Goal: Information Seeking & Learning: Find specific fact

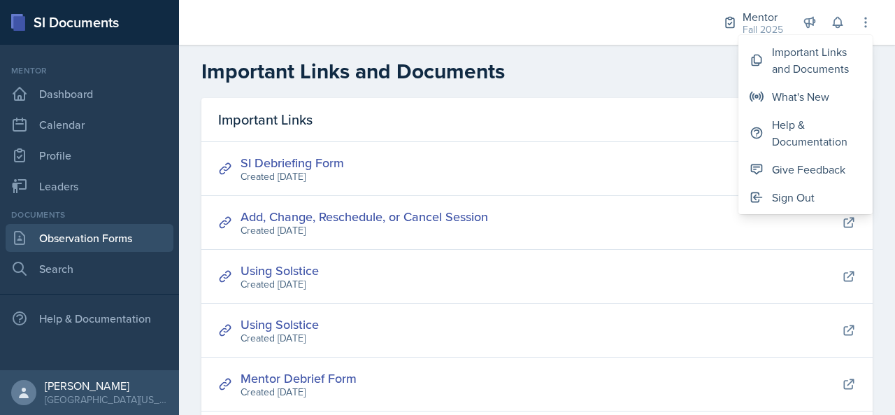
click at [127, 230] on link "Observation Forms" at bounding box center [90, 238] width 168 height 28
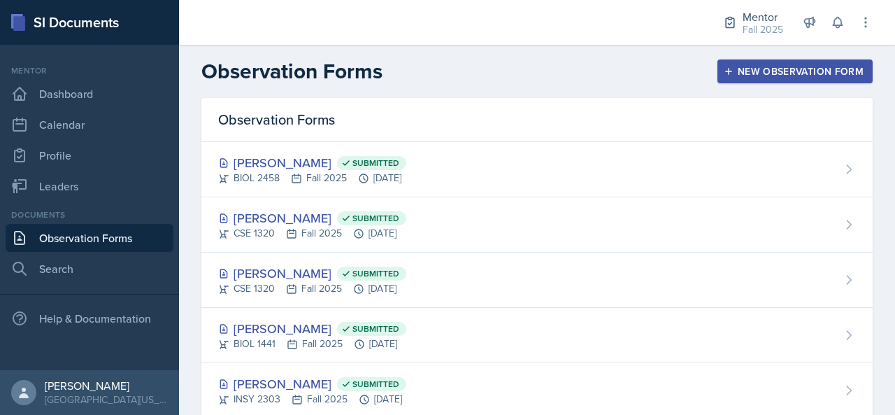
scroll to position [200, 0]
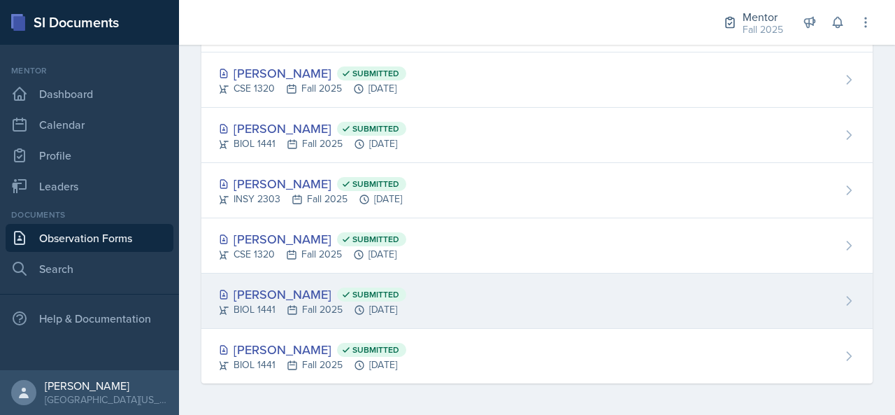
click at [402, 296] on div "[PERSON_NAME] Submitted" at bounding box center [312, 294] width 188 height 19
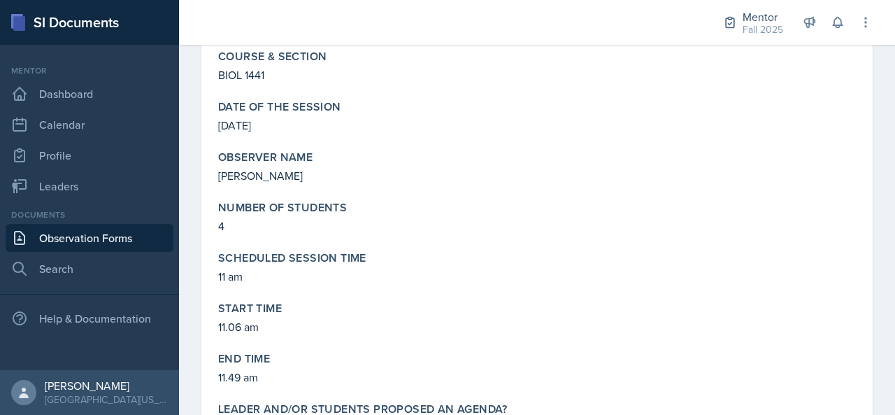
click at [126, 234] on link "Observation Forms" at bounding box center [90, 238] width 168 height 28
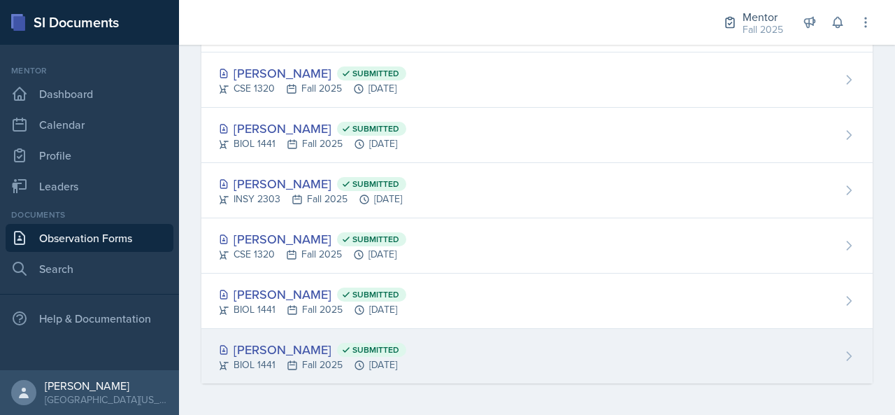
click at [293, 350] on div "[PERSON_NAME] Submitted" at bounding box center [312, 349] width 188 height 19
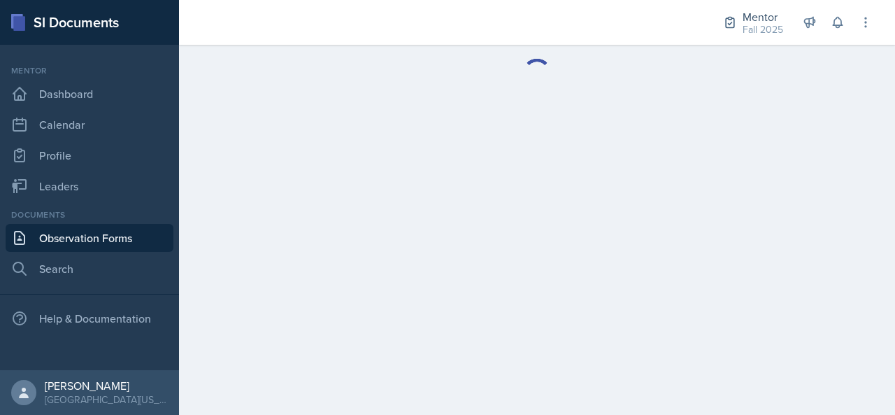
click at [141, 237] on link "Observation Forms" at bounding box center [90, 238] width 168 height 28
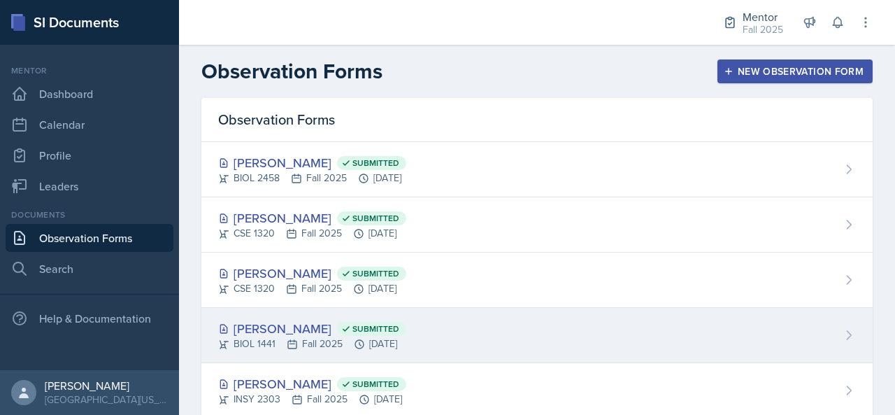
scroll to position [200, 0]
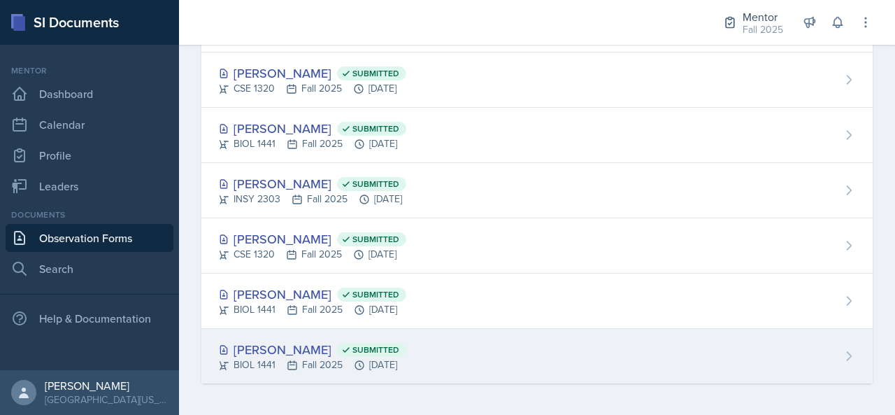
click at [326, 354] on div "[PERSON_NAME] Submitted" at bounding box center [312, 349] width 188 height 19
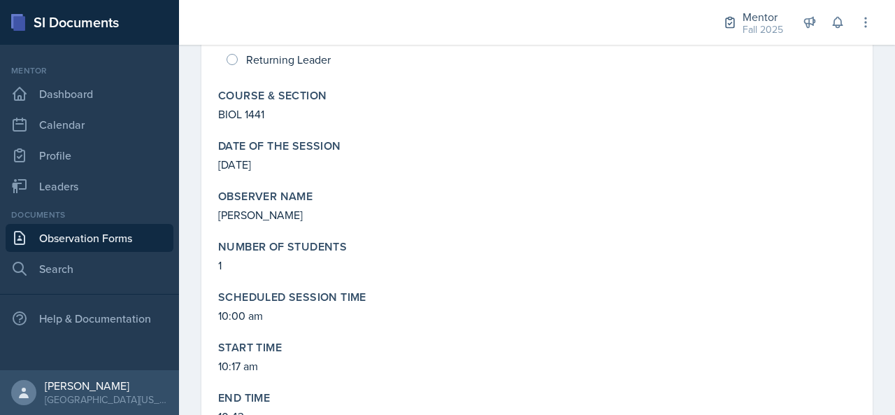
scroll to position [157, 0]
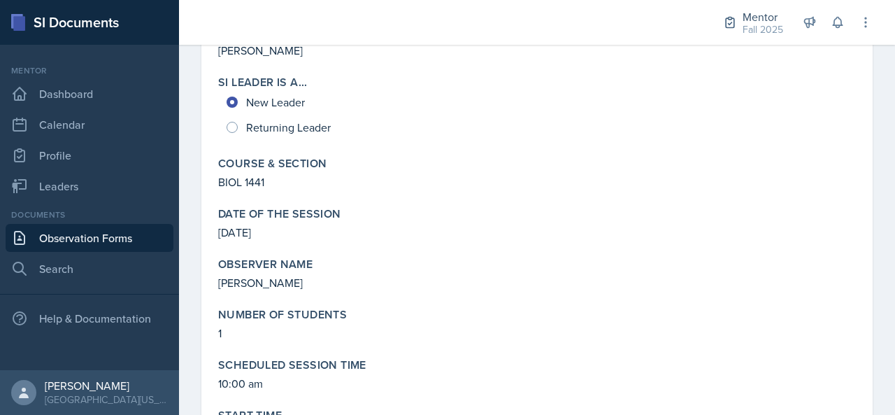
click at [122, 240] on link "Observation Forms" at bounding box center [90, 238] width 168 height 28
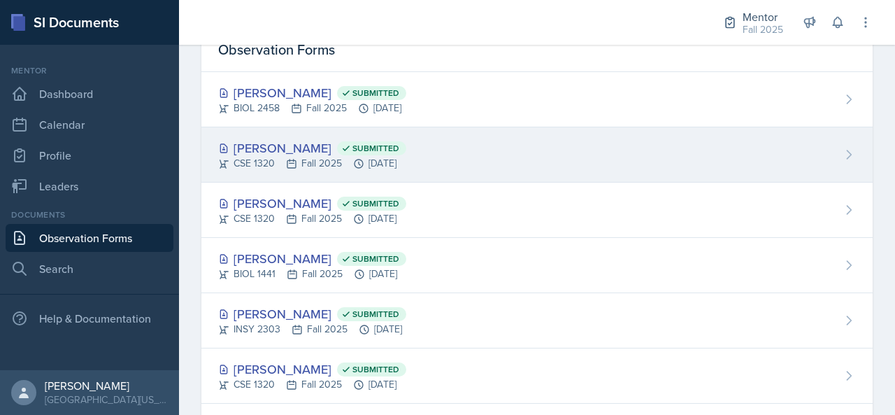
scroll to position [69, 0]
click at [297, 150] on div "[PERSON_NAME] Submitted" at bounding box center [312, 148] width 188 height 19
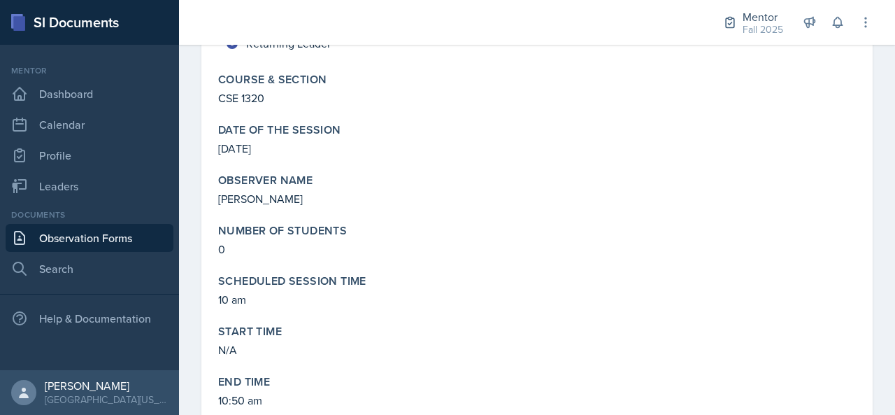
scroll to position [243, 0]
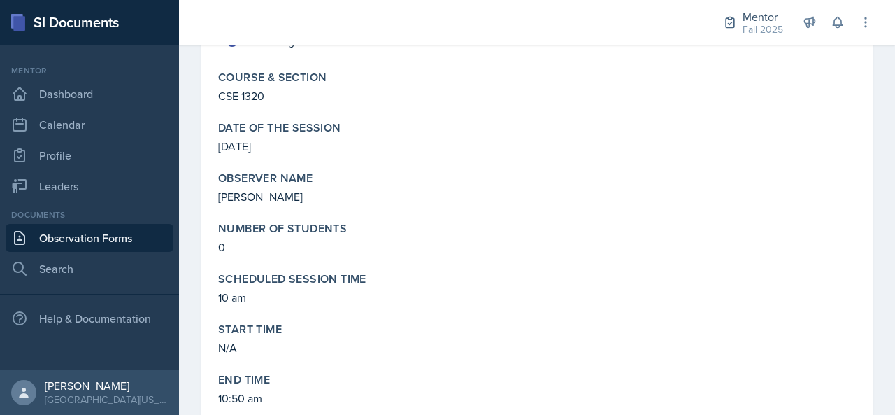
click at [101, 248] on link "Observation Forms" at bounding box center [90, 238] width 168 height 28
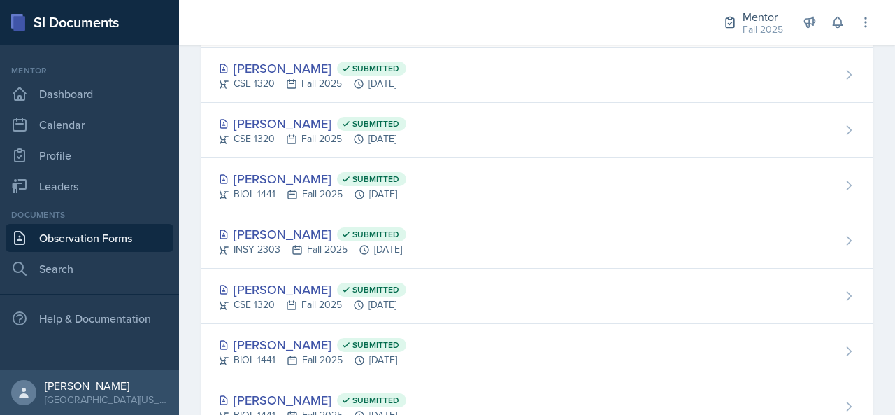
scroll to position [148, 0]
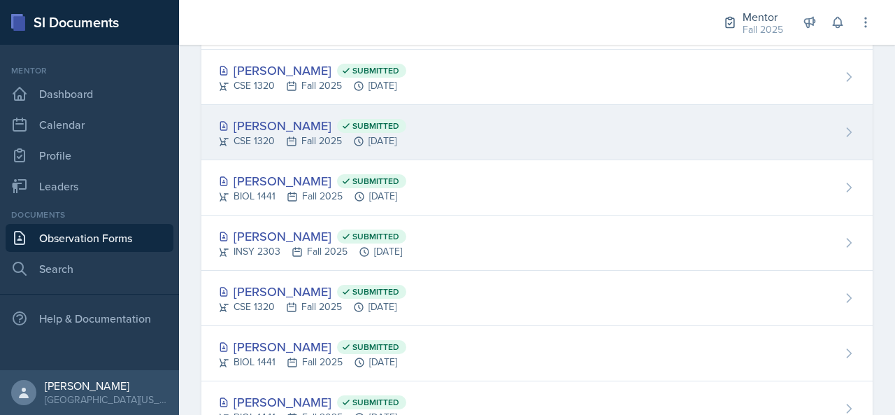
click at [284, 128] on div "[PERSON_NAME] Submitted" at bounding box center [312, 125] width 188 height 19
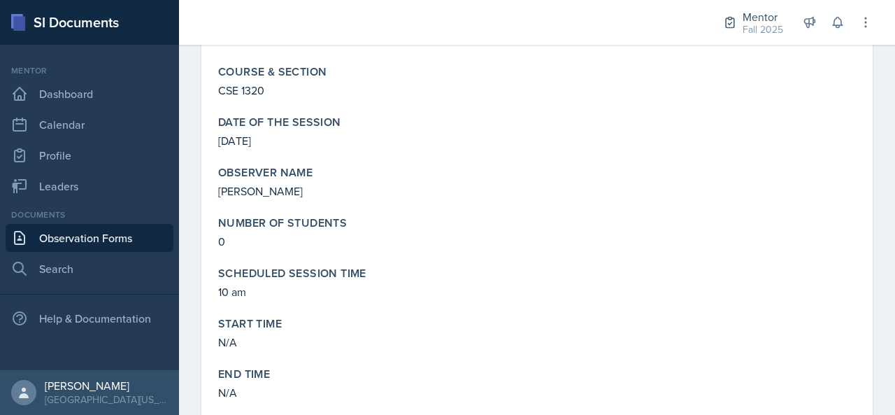
click at [123, 227] on link "Observation Forms" at bounding box center [90, 238] width 168 height 28
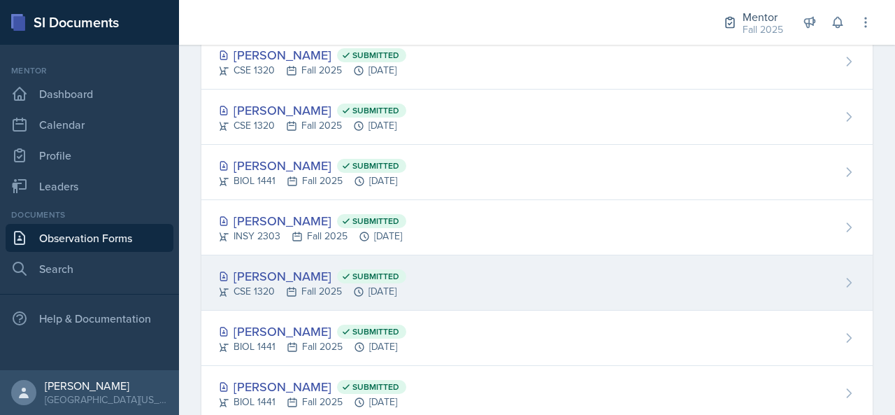
scroll to position [200, 0]
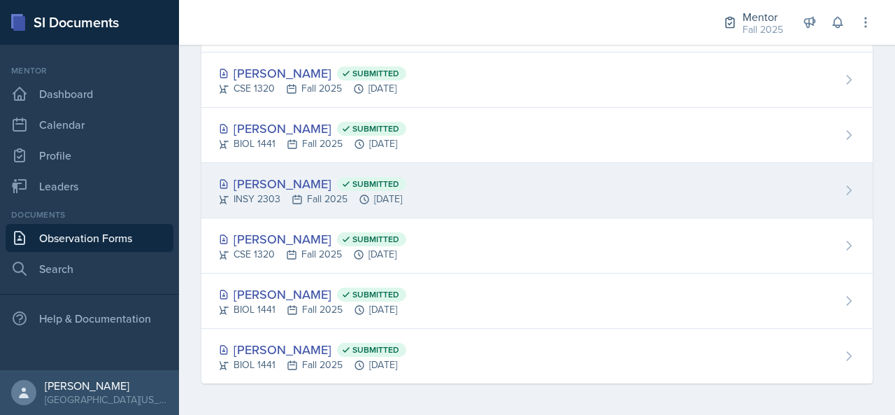
click at [311, 180] on div "[PERSON_NAME] Submitted" at bounding box center [312, 183] width 188 height 19
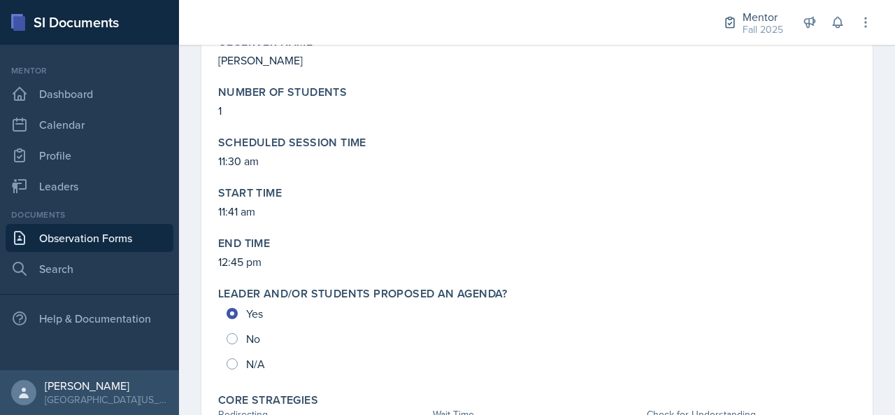
scroll to position [381, 0]
click at [121, 229] on link "Observation Forms" at bounding box center [90, 238] width 168 height 28
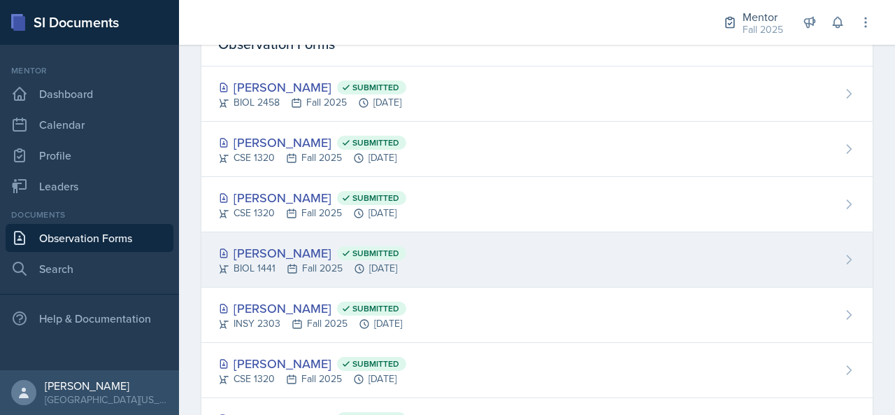
scroll to position [75, 0]
click at [310, 253] on div "[PERSON_NAME] Submitted" at bounding box center [312, 253] width 188 height 19
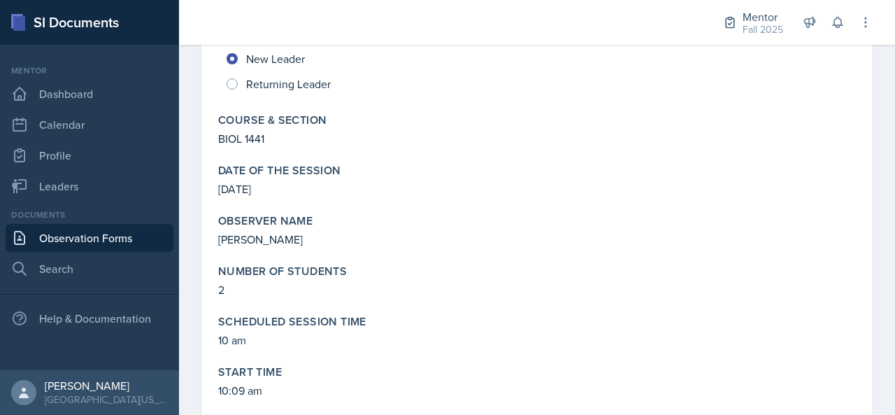
scroll to position [96, 0]
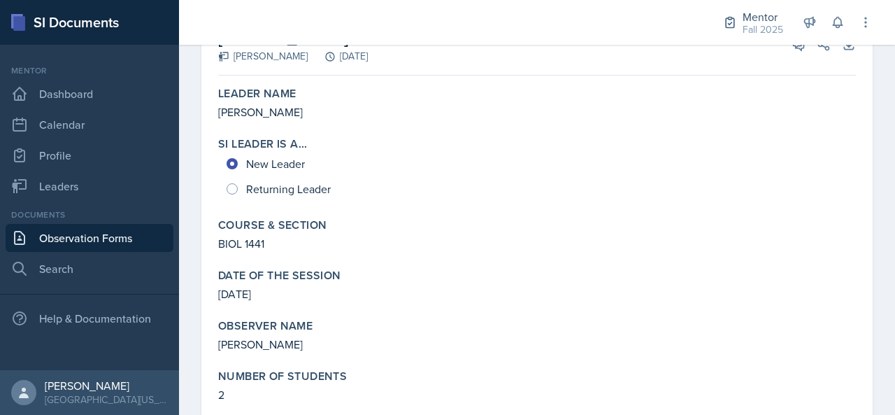
click at [115, 236] on link "Observation Forms" at bounding box center [90, 238] width 168 height 28
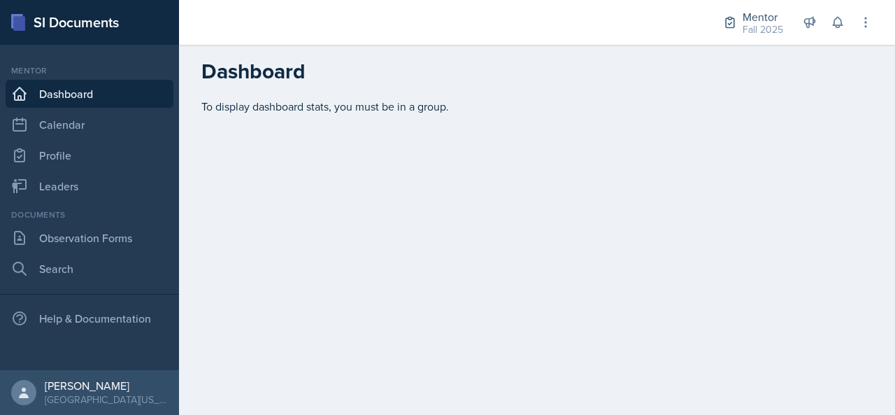
click at [104, 99] on link "Dashboard" at bounding box center [90, 94] width 168 height 28
click at [70, 178] on link "Leaders" at bounding box center [90, 186] width 168 height 28
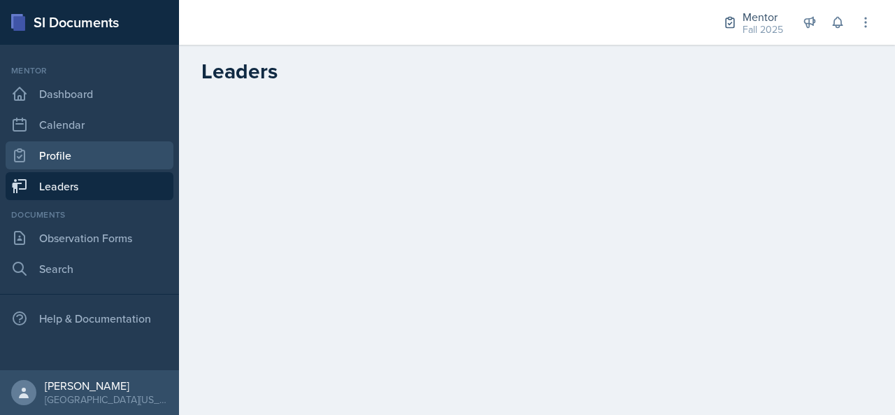
click at [85, 159] on link "Profile" at bounding box center [90, 155] width 168 height 28
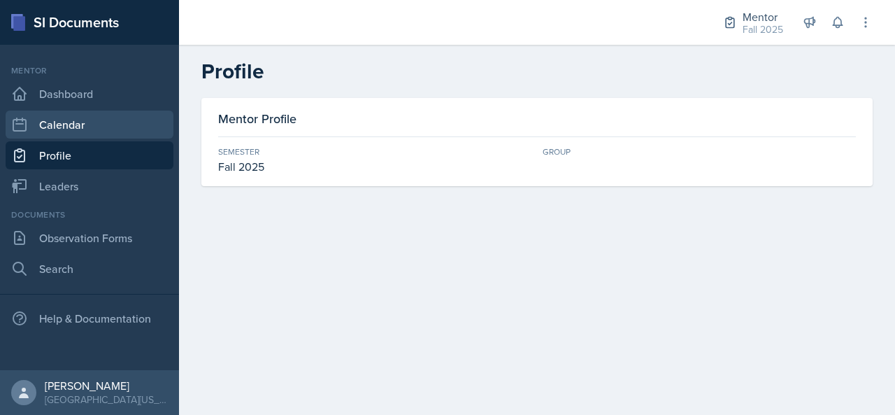
click at [94, 135] on link "Calendar" at bounding box center [90, 125] width 168 height 28
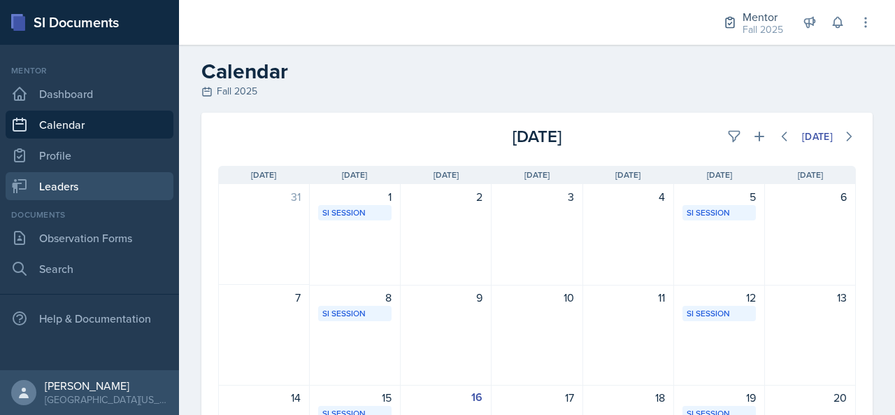
click at [94, 177] on link "Leaders" at bounding box center [90, 186] width 168 height 28
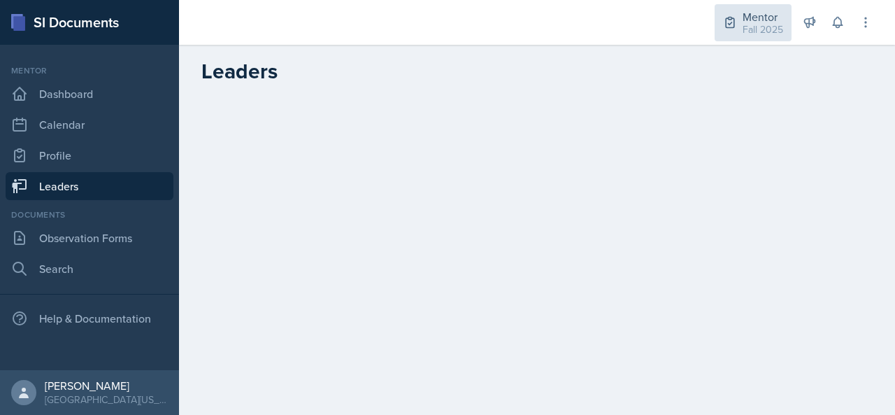
click at [741, 23] on div "Mentor Fall 2025" at bounding box center [753, 22] width 77 height 37
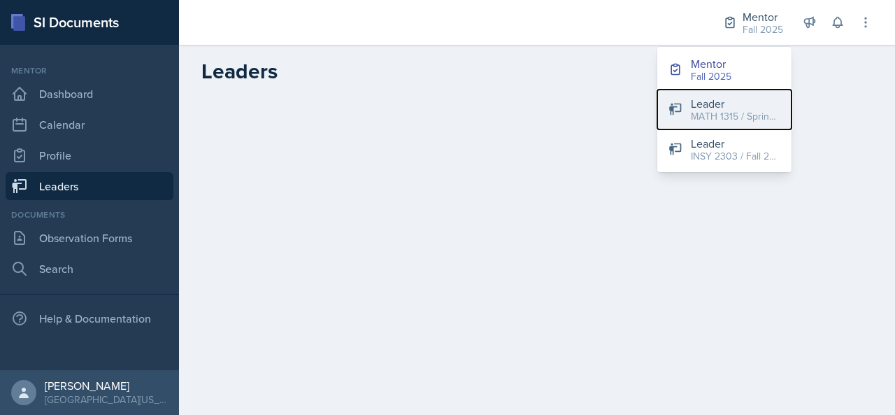
click at [701, 113] on div "MATH 1315 / Spring 2025" at bounding box center [736, 116] width 90 height 15
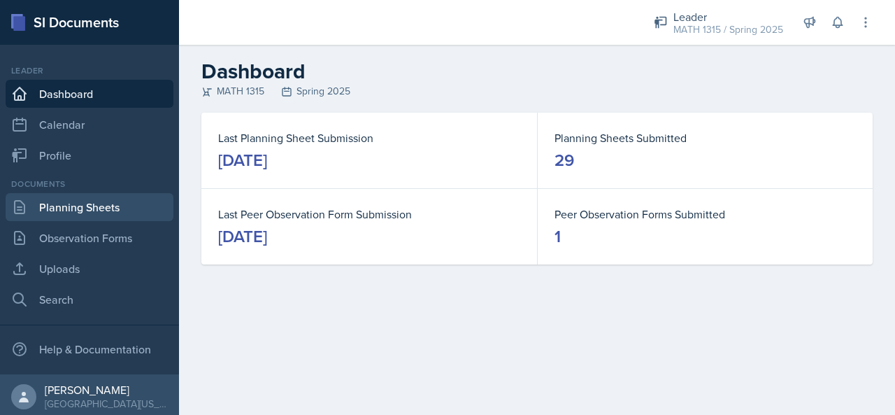
click at [109, 204] on link "Planning Sheets" at bounding box center [90, 207] width 168 height 28
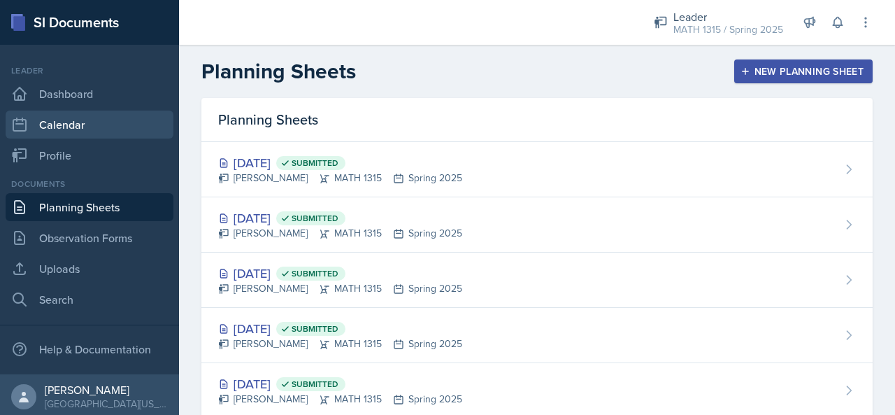
click at [102, 133] on link "Calendar" at bounding box center [90, 125] width 168 height 28
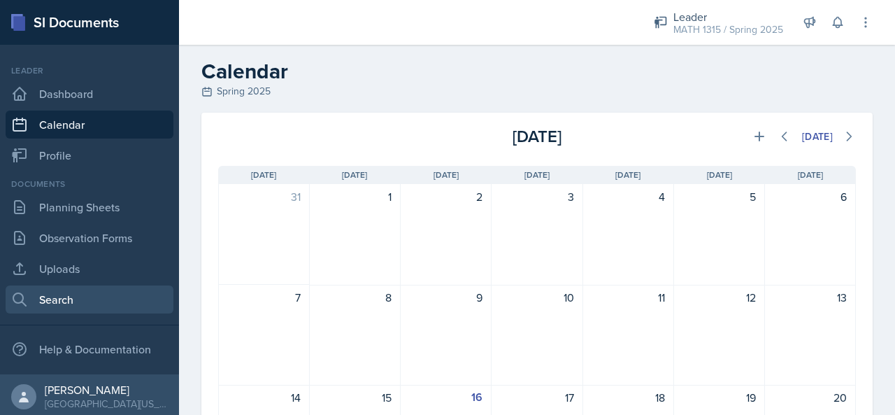
click at [76, 305] on link "Search" at bounding box center [90, 299] width 168 height 28
select select "all"
select select "1"
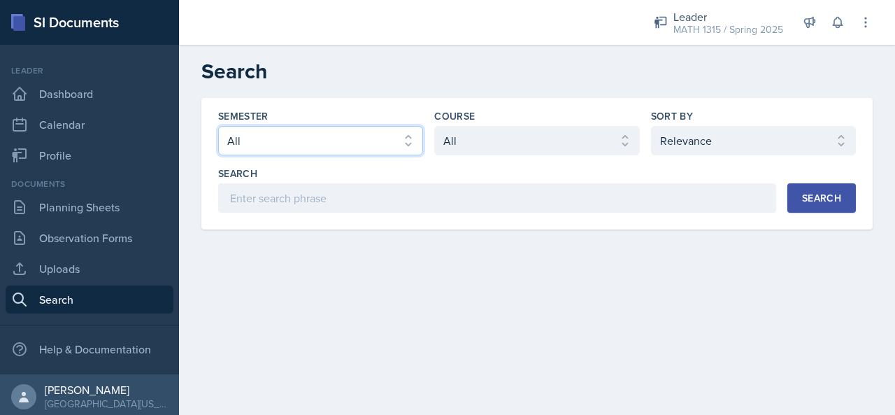
click at [337, 150] on select "Select semester All Fall 2025 Spring 2025 Fall 2024 Spring 2024 Fall 2023" at bounding box center [320, 140] width 205 height 29
select select "a8c40de0-d7eb-4f82-90ee-ac0c6ce45f71"
click at [218, 126] on select "Select semester All Fall 2025 Spring 2025 Fall 2024 Spring 2024 Fall 2023" at bounding box center [320, 140] width 205 height 29
click at [670, 157] on div "Semester Select semester All Fall 2025 Spring 2025 Fall 2024 Spring 2024 Fall 2…" at bounding box center [537, 161] width 638 height 104
click at [697, 119] on div "Sort By" at bounding box center [753, 116] width 205 height 14
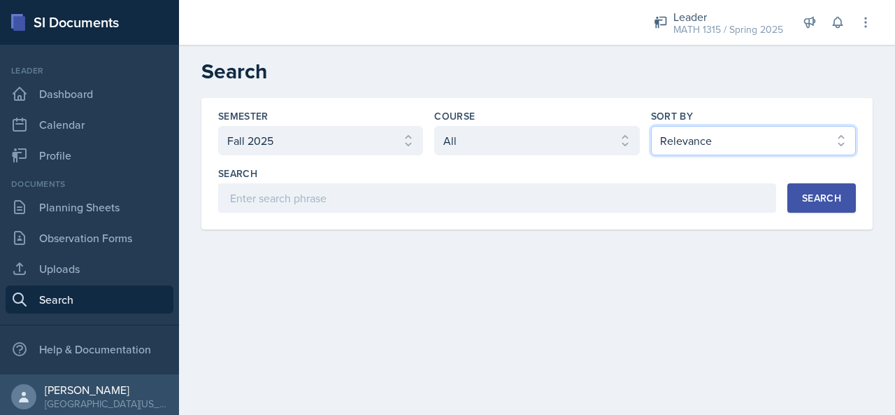
click at [697, 132] on select "Select sort by Relevance Document Date (Asc) Document Date (Desc)" at bounding box center [753, 140] width 205 height 29
select select "3"
click at [651, 126] on select "Select sort by Relevance Document Date (Asc) Document Date (Desc)" at bounding box center [753, 140] width 205 height 29
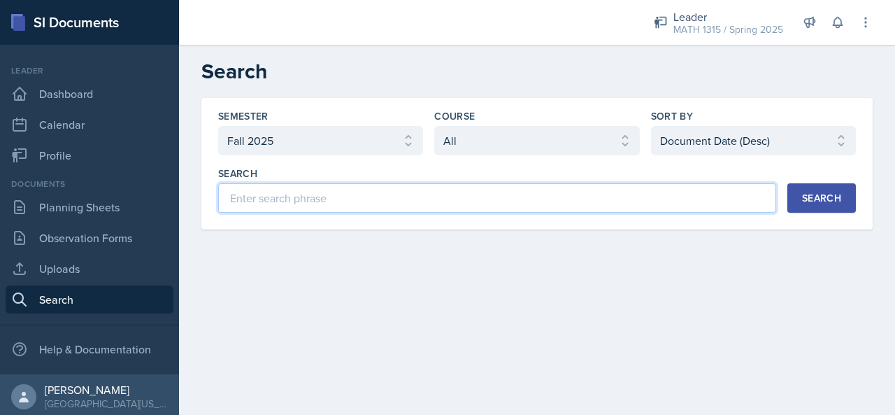
click at [659, 197] on input at bounding box center [497, 197] width 558 height 29
type input "grace"
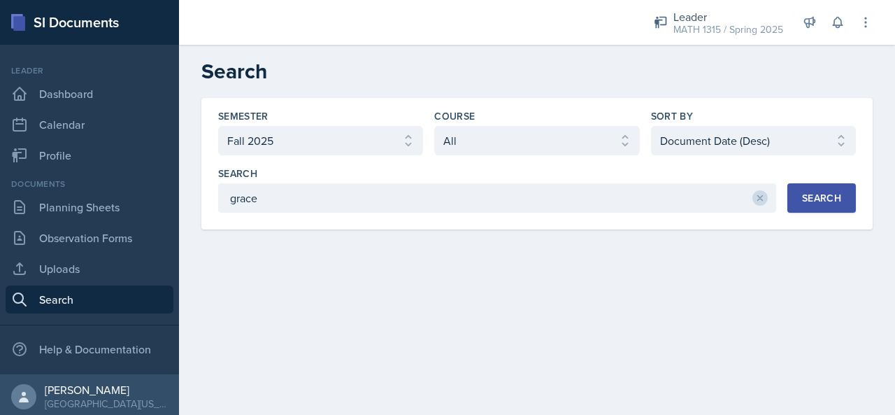
click at [804, 192] on div "Search" at bounding box center [821, 197] width 39 height 11
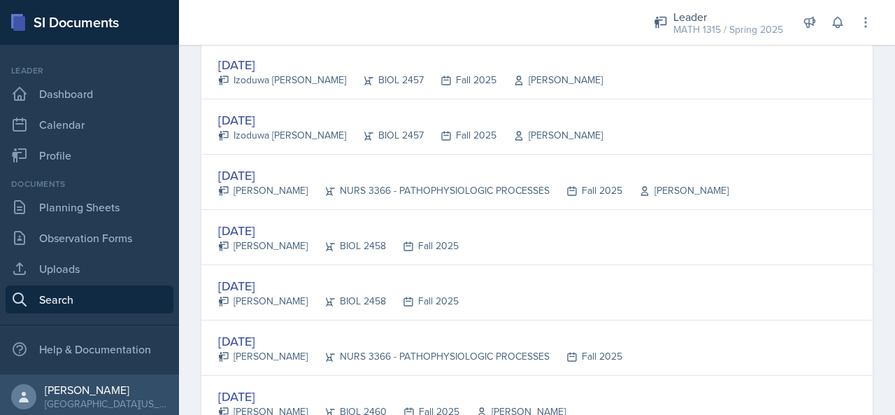
scroll to position [678, 0]
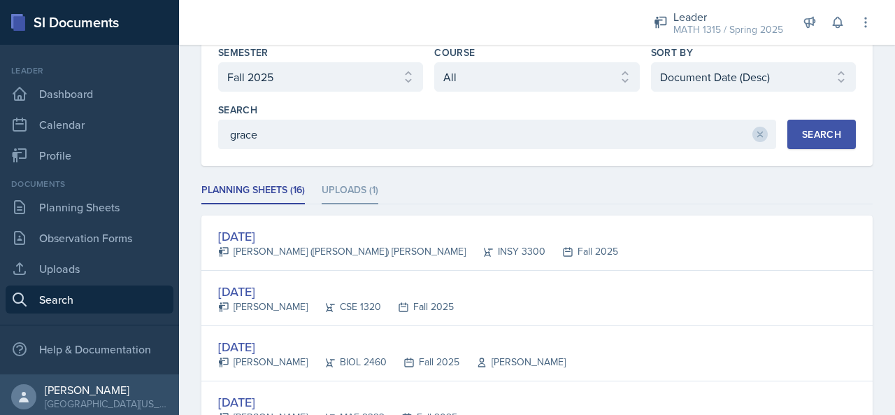
click at [357, 185] on li "Uploads (1)" at bounding box center [350, 190] width 57 height 27
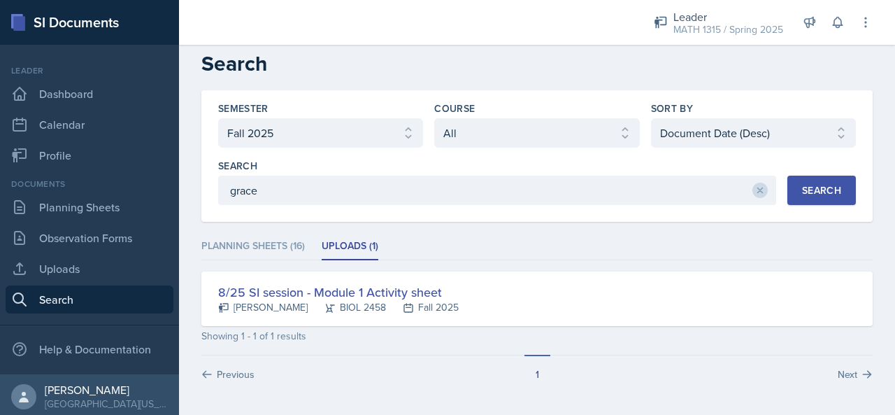
scroll to position [6, 0]
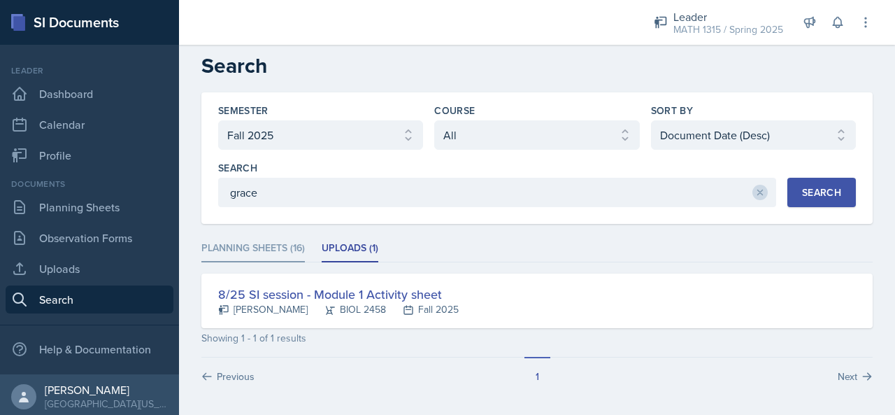
click at [255, 248] on li "Planning Sheets (16)" at bounding box center [253, 248] width 104 height 27
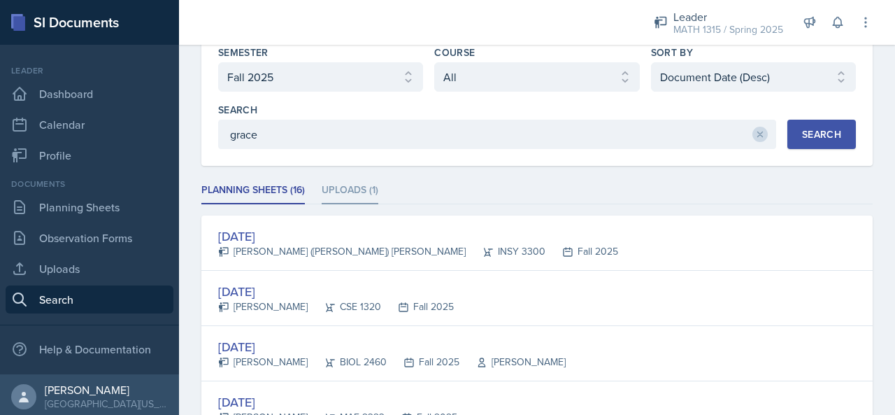
click at [364, 200] on li "Uploads (1)" at bounding box center [350, 190] width 57 height 27
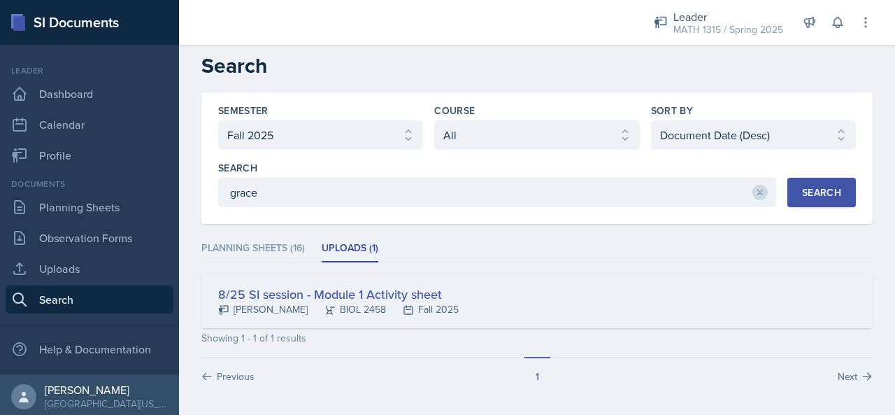
click at [341, 288] on div "8/25 SI session - Module 1 Activity sheet" at bounding box center [338, 294] width 241 height 19
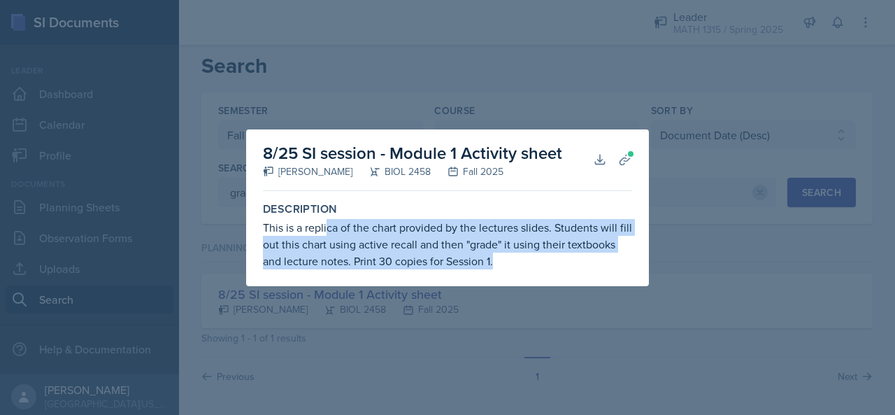
drag, startPoint x: 329, startPoint y: 231, endPoint x: 532, endPoint y: 271, distance: 206.7
click at [532, 271] on div "Description This is a replica of the chart provided by the lectures slides. Stu…" at bounding box center [447, 236] width 381 height 78
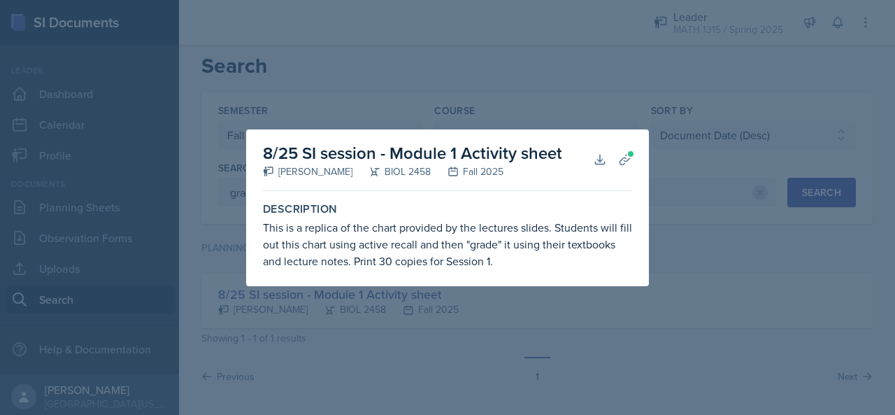
click at [544, 324] on div at bounding box center [447, 207] width 895 height 415
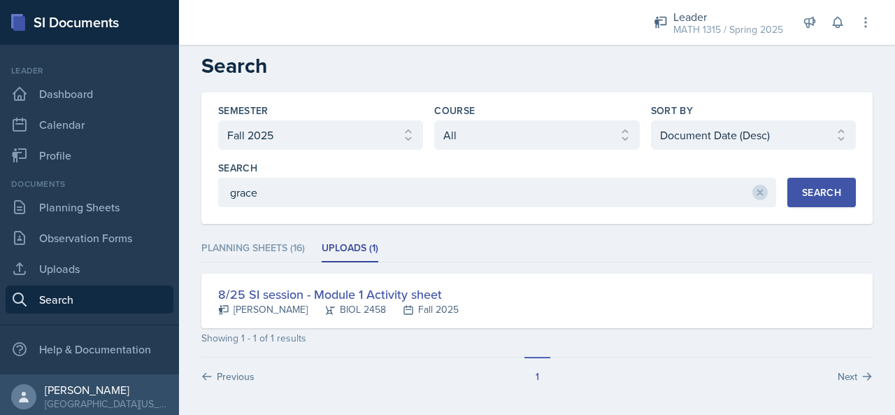
click at [253, 265] on div "Planning Sheets (16) Uploads (1) Planning Sheets (16) Uploads (1) Sep 16th, 202…" at bounding box center [537, 309] width 672 height 148
click at [269, 260] on li "Planning Sheets (16)" at bounding box center [253, 248] width 104 height 27
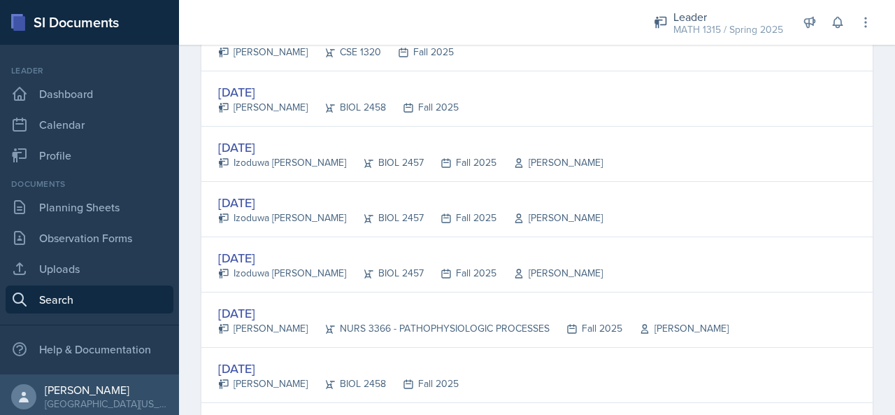
scroll to position [538, 0]
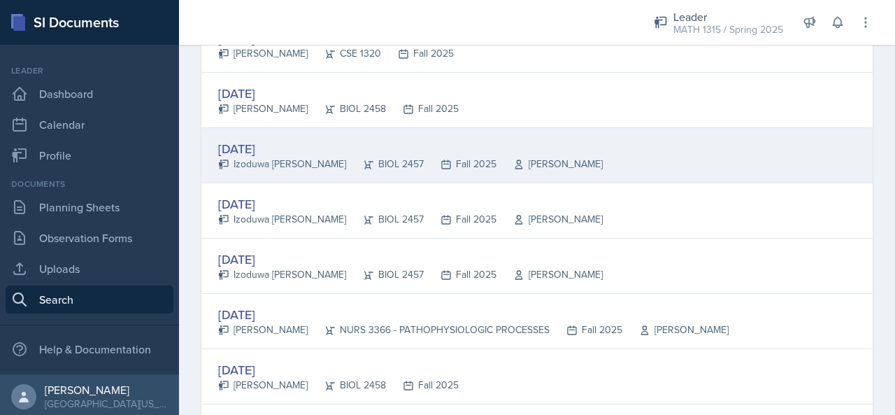
click at [502, 166] on div "Caitlin Maynard" at bounding box center [550, 164] width 106 height 15
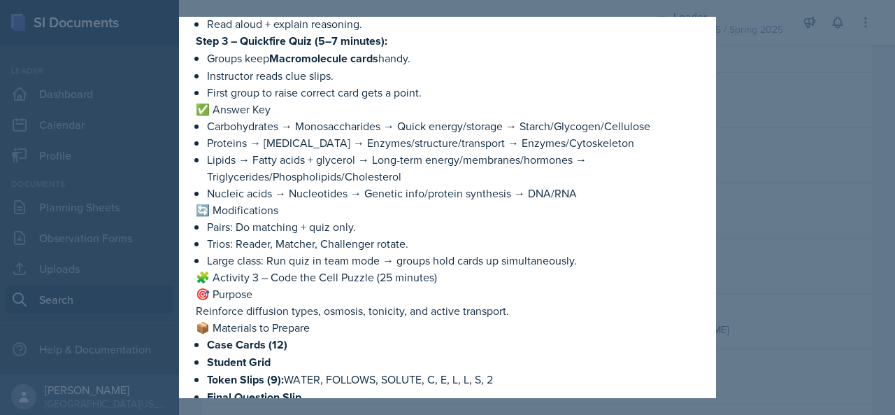
scroll to position [2341, 0]
click at [769, 142] on div at bounding box center [447, 207] width 895 height 415
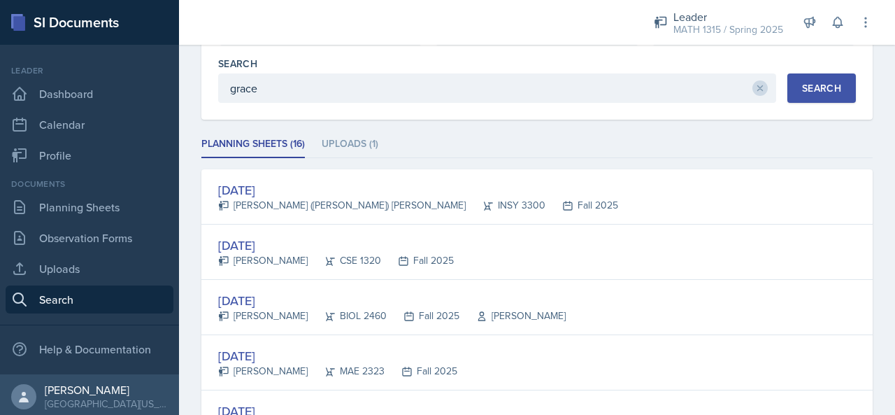
scroll to position [112, 0]
